Goal: Complete application form

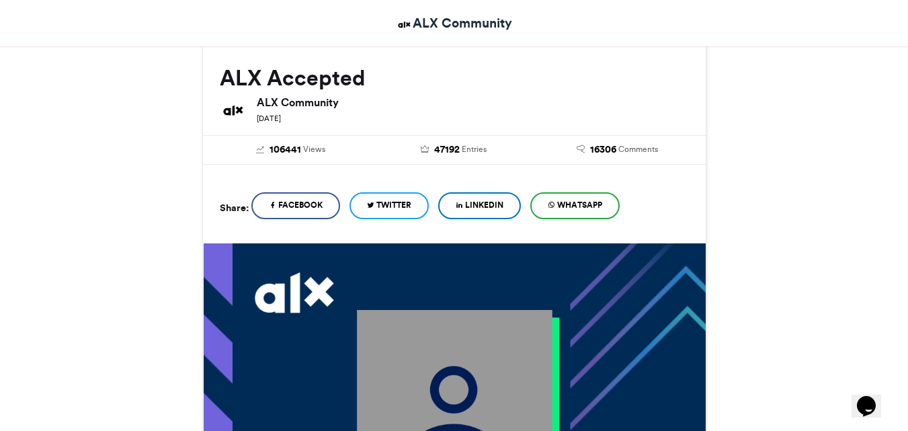
scroll to position [176, 0]
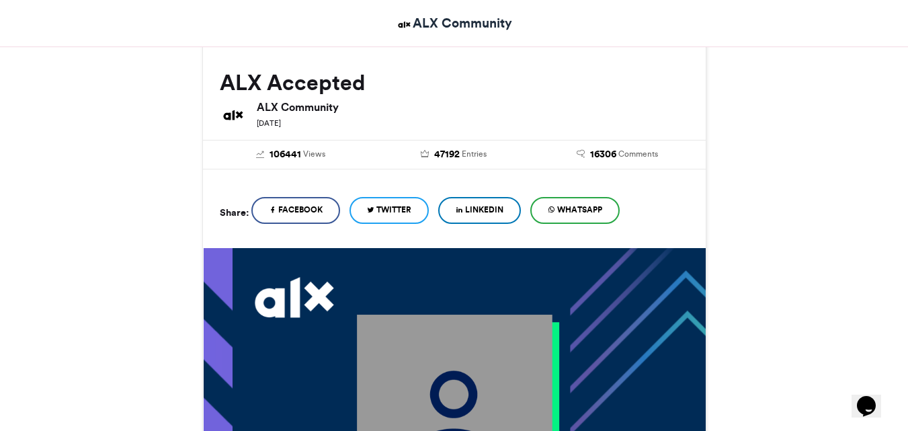
click at [309, 208] on span "Facebook" at bounding box center [300, 210] width 44 height 12
click at [477, 209] on span "LinkedIn" at bounding box center [484, 210] width 38 height 12
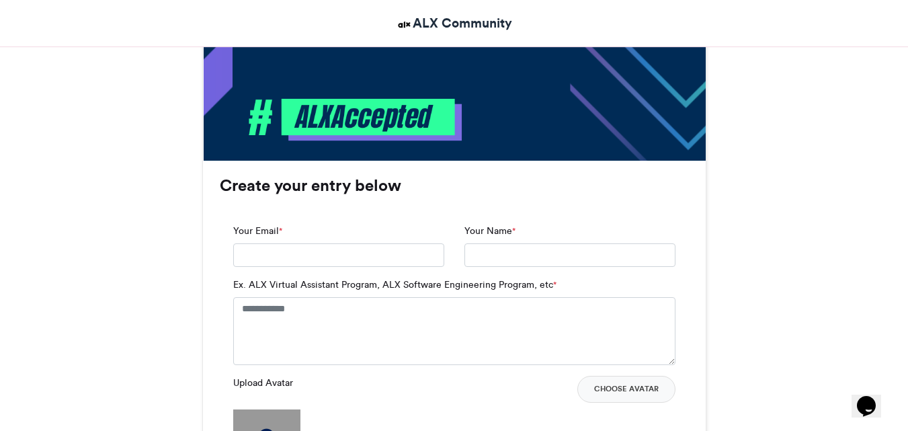
scroll to position [768, 0]
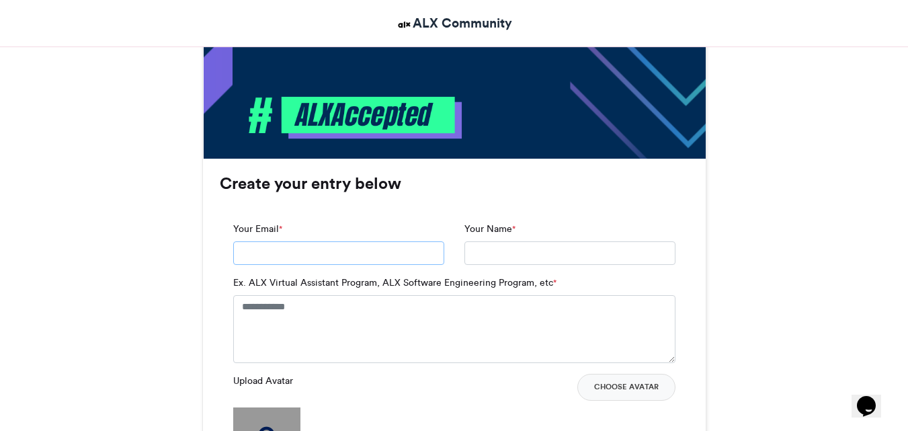
click at [380, 255] on input "Your Email *" at bounding box center [338, 253] width 211 height 24
type input "**********"
click at [532, 253] on input "**********" at bounding box center [570, 253] width 211 height 24
type input "**********"
click at [347, 315] on textarea "Ex. ALX Virtual Assistant Program, ALX Software Engineering Program, etc *" at bounding box center [454, 328] width 442 height 67
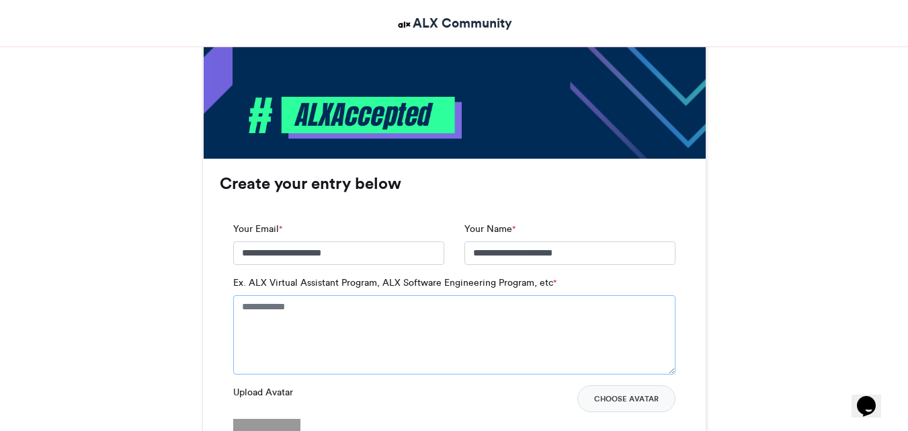
type textarea "*"
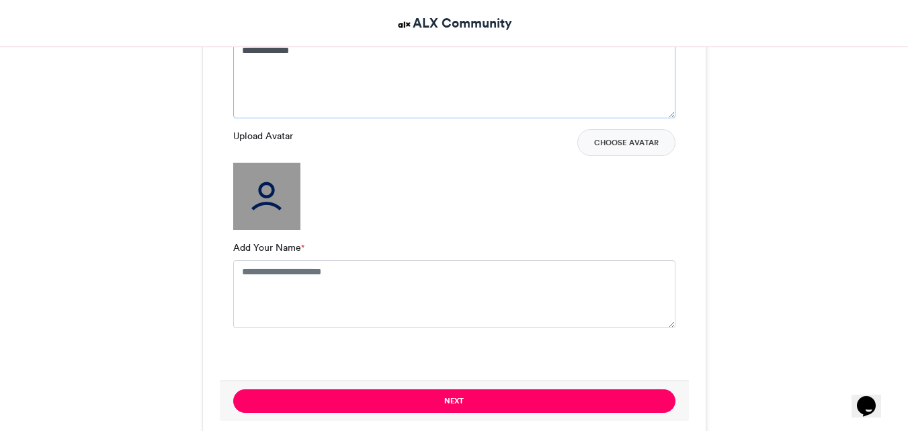
scroll to position [1041, 0]
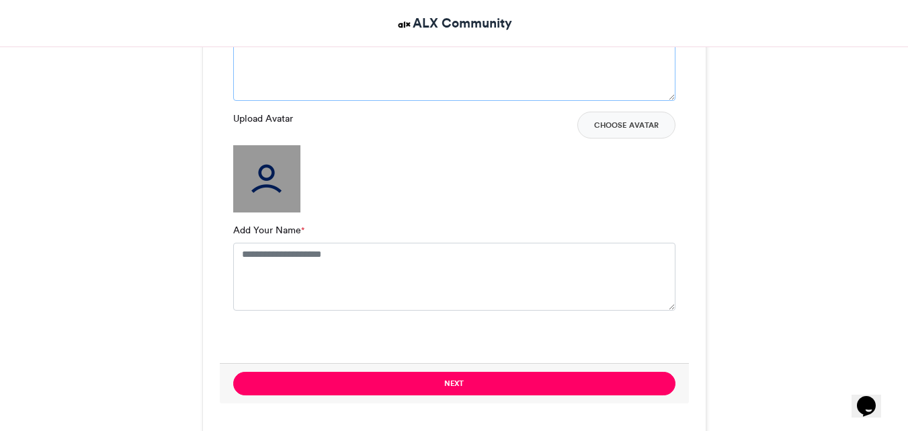
type textarea "**********"
click at [319, 253] on textarea "Add Your Name *" at bounding box center [454, 276] width 442 height 67
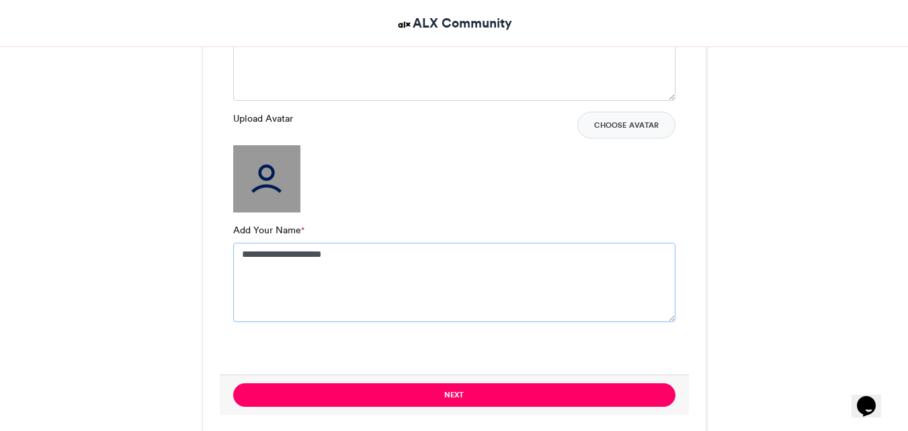
type textarea "**********"
click at [478, 338] on div at bounding box center [454, 347] width 442 height 28
click at [612, 129] on button "Choose Avatar" at bounding box center [627, 125] width 98 height 27
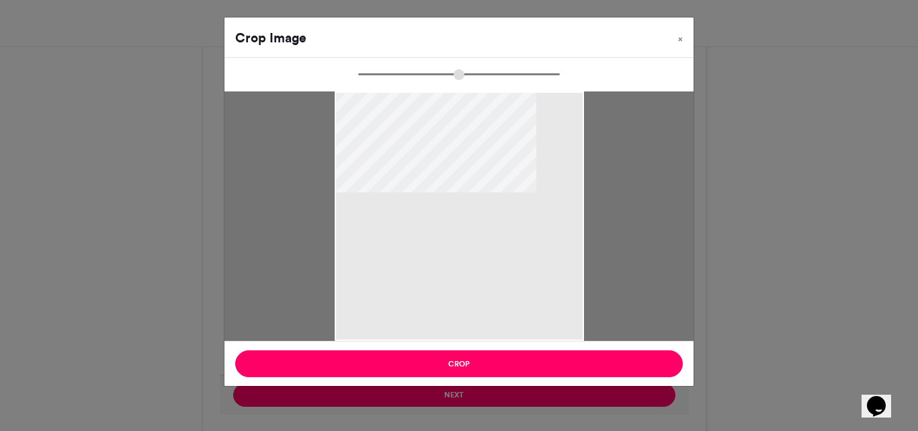
type input "******"
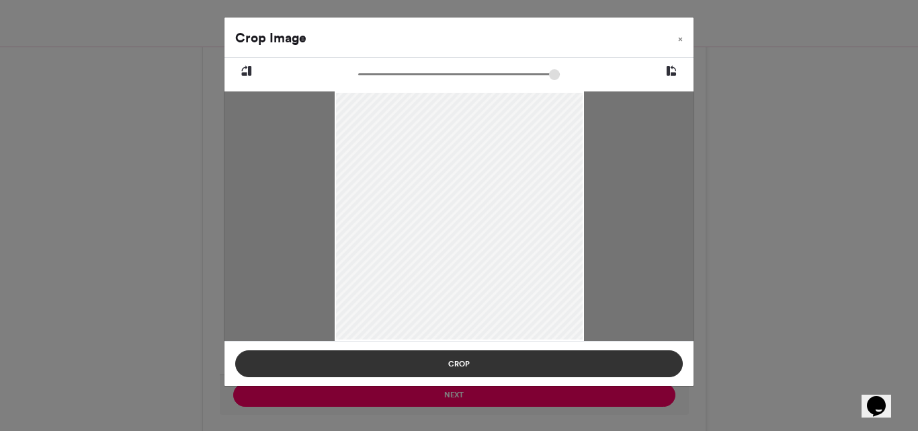
click at [483, 361] on button "Crop" at bounding box center [459, 363] width 448 height 27
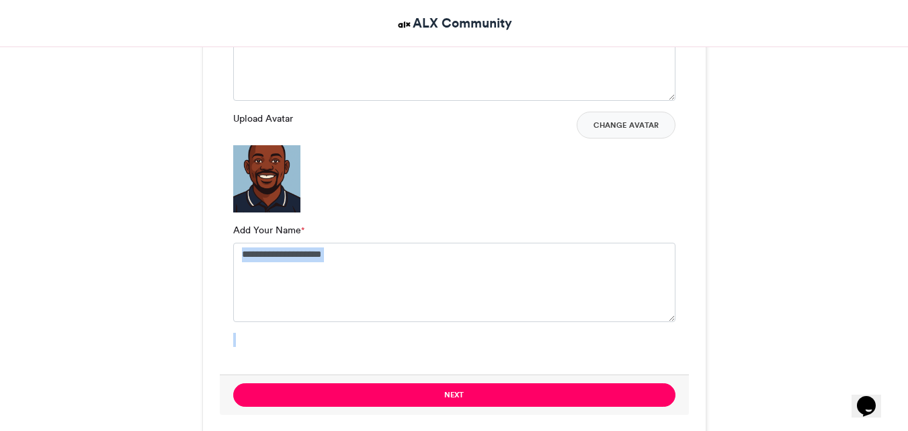
click at [278, 183] on img at bounding box center [266, 178] width 67 height 67
click at [627, 126] on button "Change Avatar" at bounding box center [626, 125] width 99 height 27
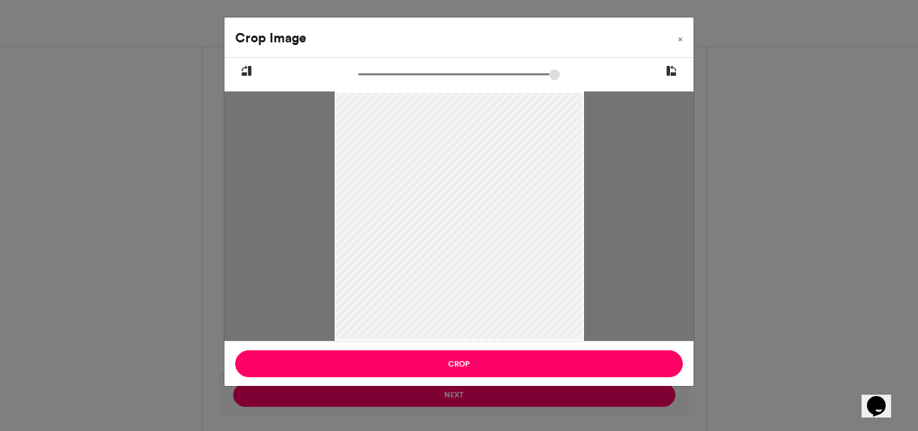
drag, startPoint x: 469, startPoint y: 125, endPoint x: 476, endPoint y: 186, distance: 61.0
click at [476, 186] on div at bounding box center [459, 256] width 249 height 374
click at [477, 186] on div at bounding box center [459, 256] width 249 height 374
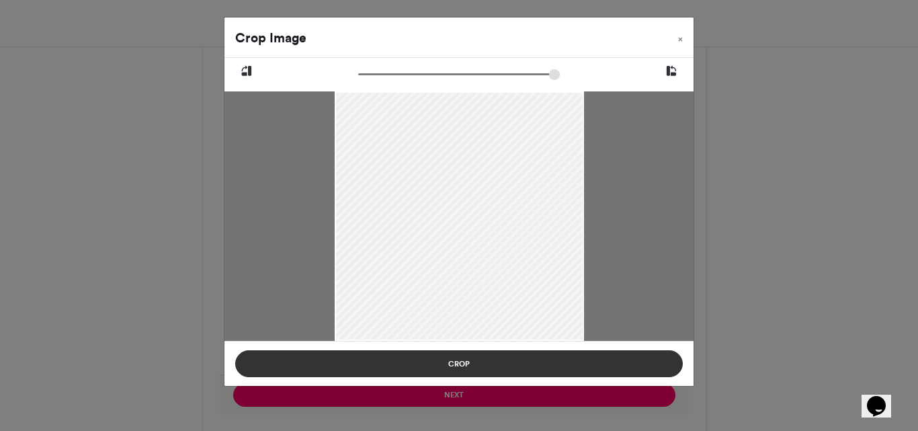
click at [455, 360] on button "Crop" at bounding box center [459, 363] width 448 height 27
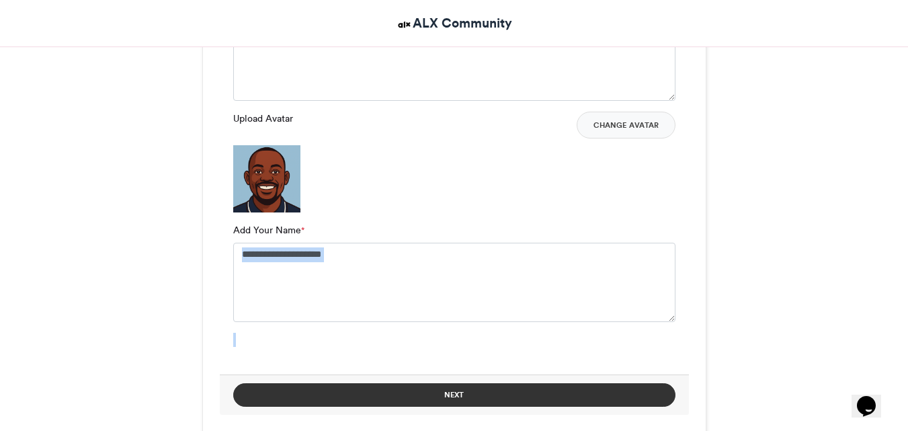
click at [465, 399] on button "Next" at bounding box center [454, 395] width 442 height 24
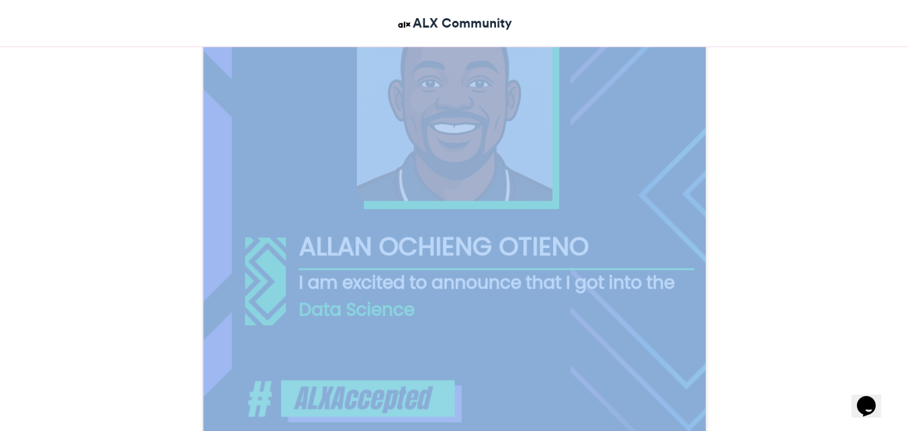
scroll to position [500, 0]
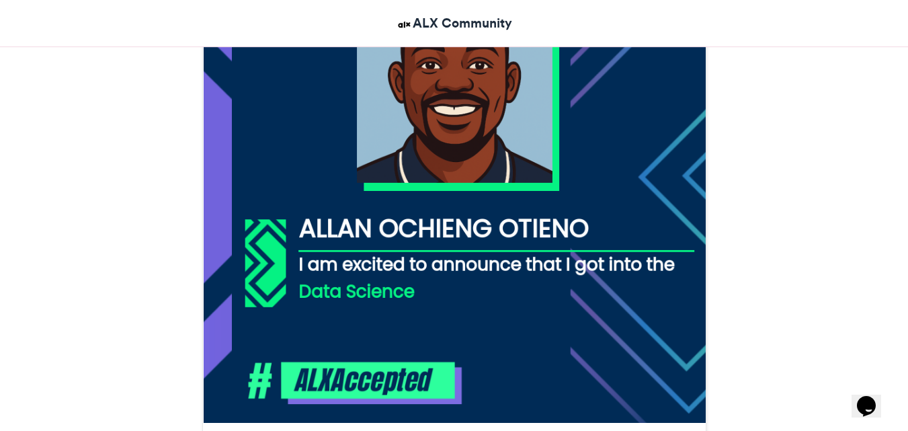
scroll to position [558, 0]
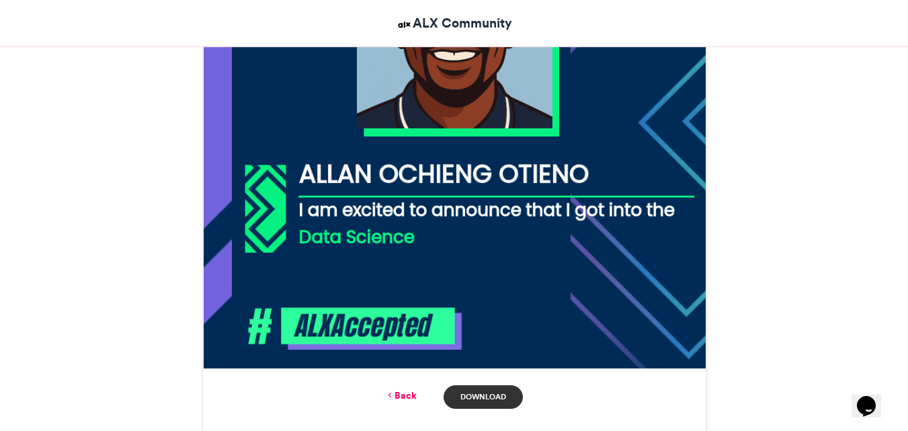
click at [483, 395] on link "Download" at bounding box center [483, 397] width 79 height 24
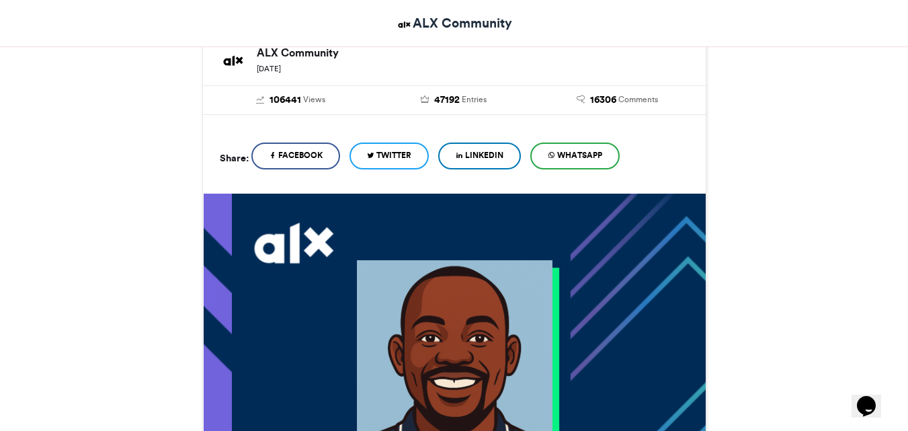
scroll to position [227, 0]
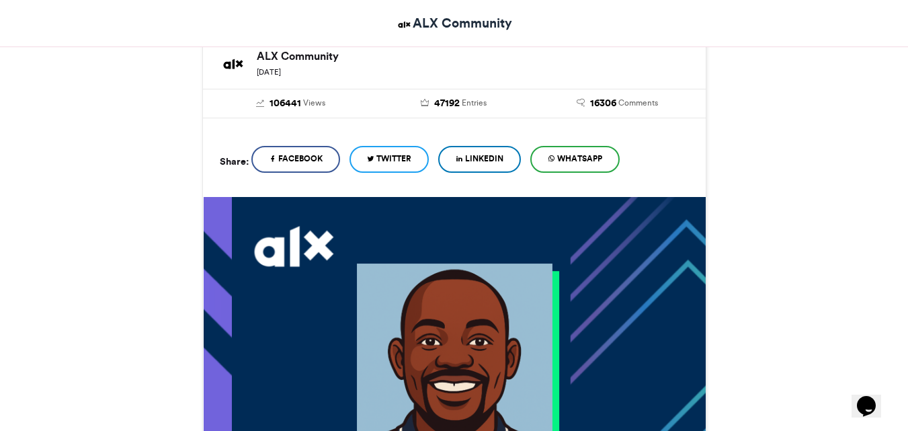
click at [485, 159] on span "LinkedIn" at bounding box center [484, 159] width 38 height 12
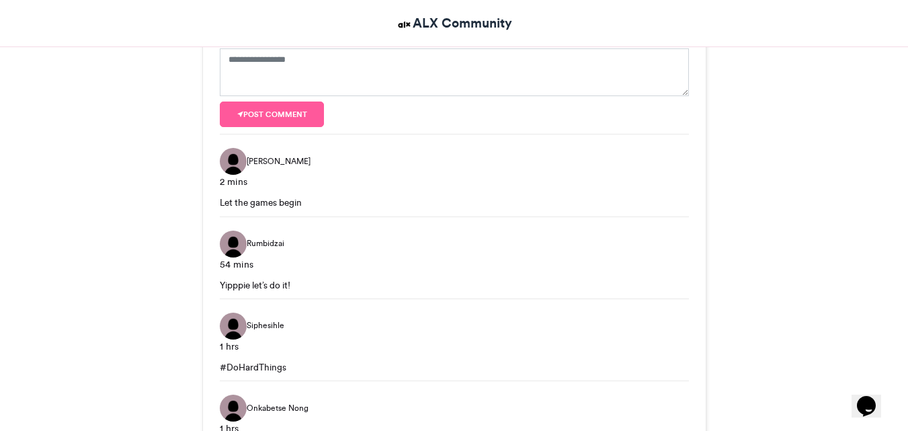
scroll to position [0, 0]
